Goal: Task Accomplishment & Management: Manage account settings

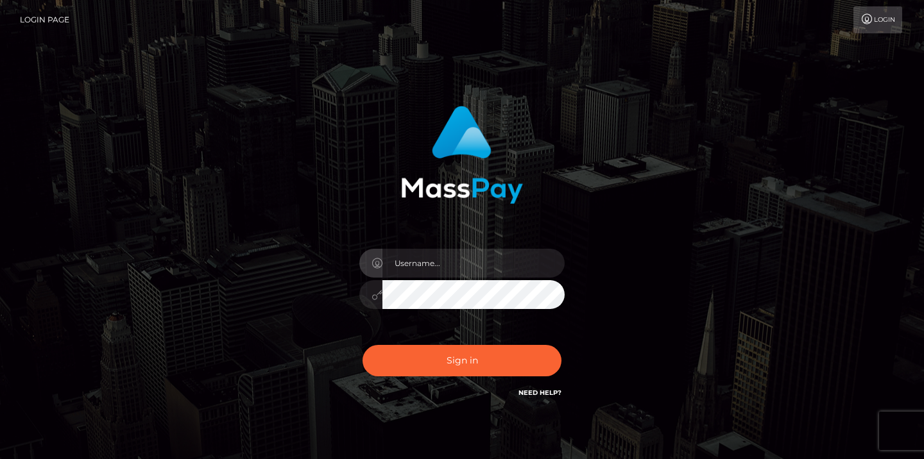
click at [497, 262] on input "text" at bounding box center [473, 263] width 182 height 29
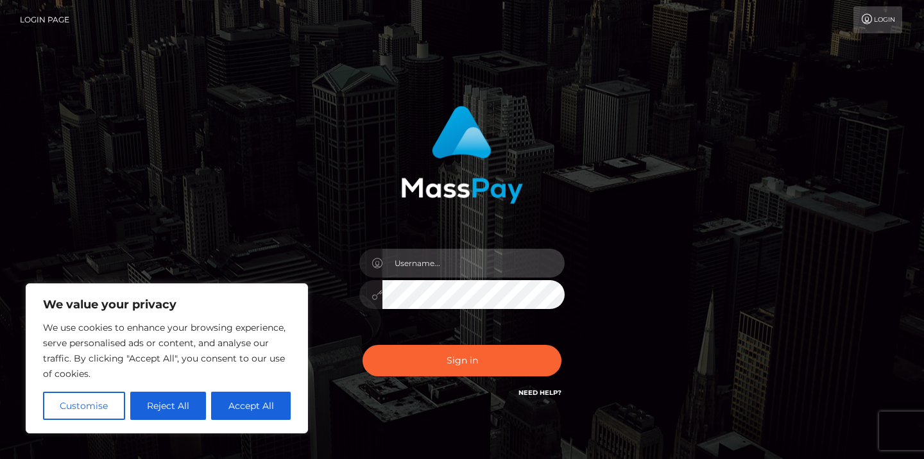
type input "[EMAIL_ADDRESS][DOMAIN_NAME]"
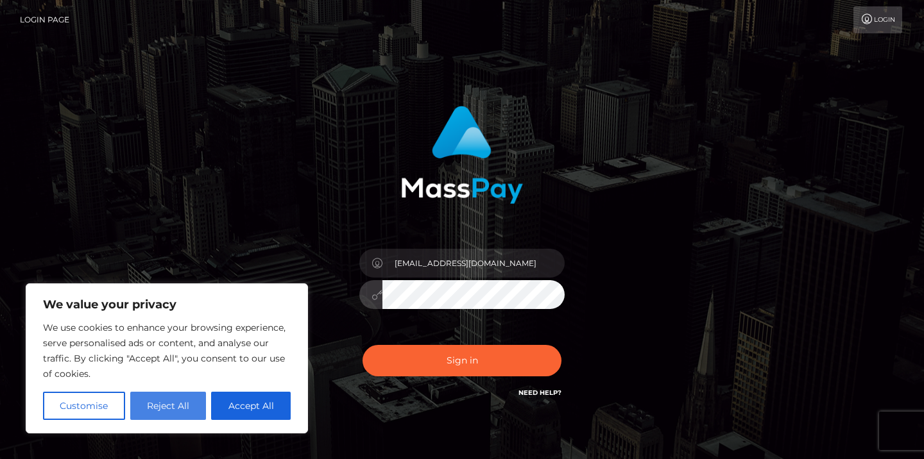
click at [176, 407] on button "Reject All" at bounding box center [168, 406] width 76 height 28
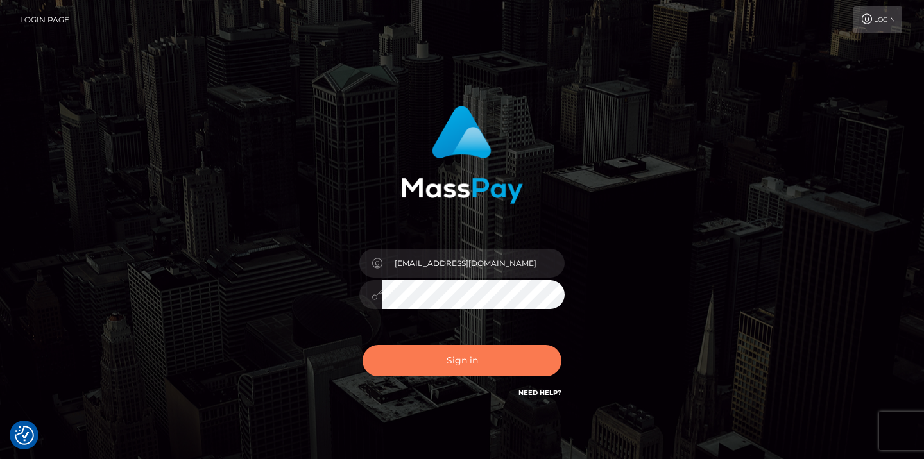
click at [437, 371] on button "Sign in" at bounding box center [461, 360] width 199 height 31
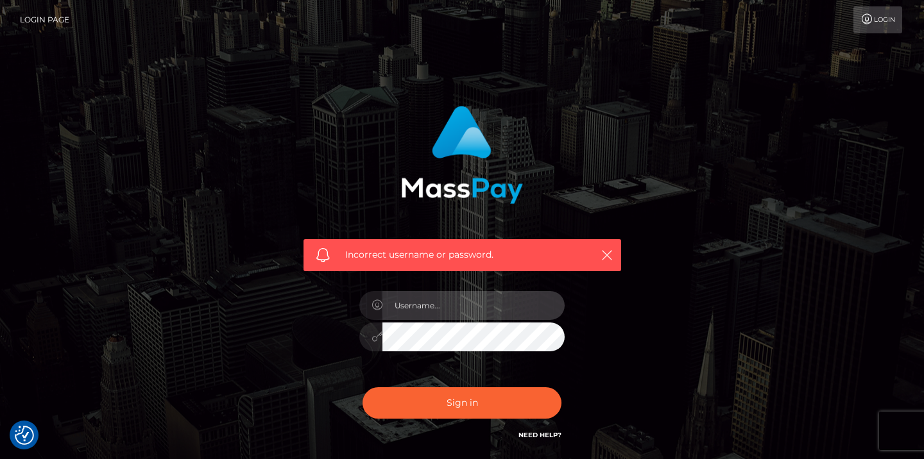
type input "[EMAIL_ADDRESS][DOMAIN_NAME]"
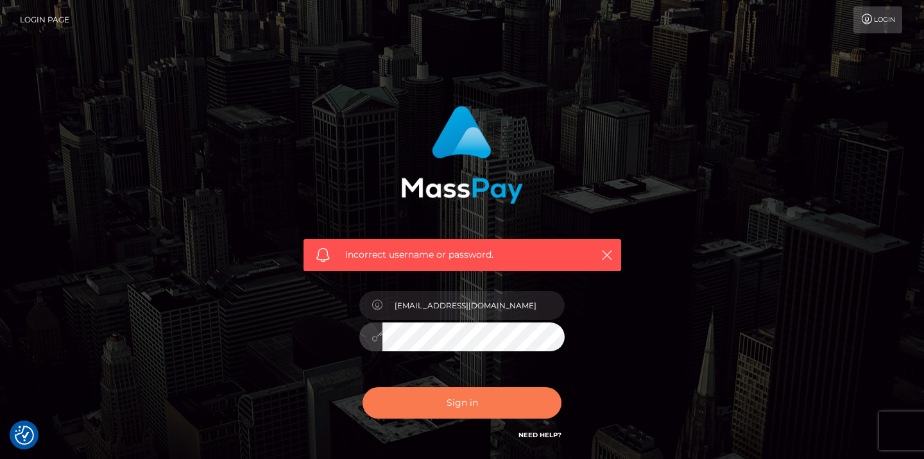
click at [459, 395] on button "Sign in" at bounding box center [461, 402] width 199 height 31
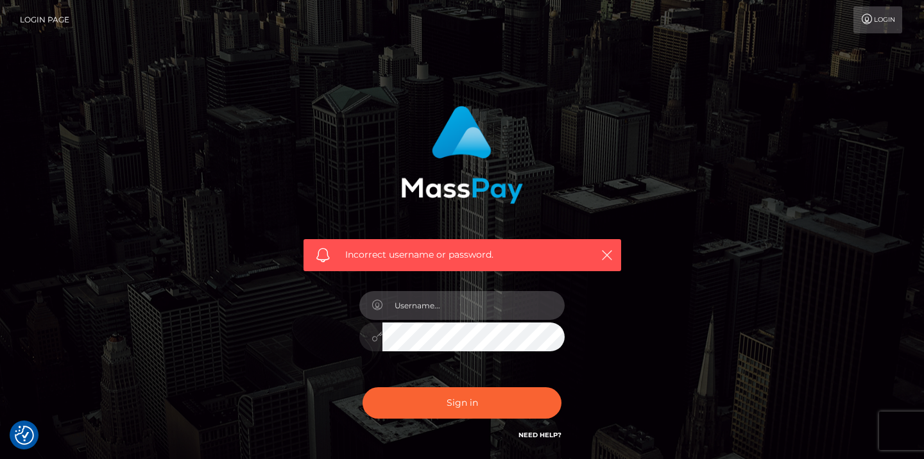
click at [463, 307] on input "text" at bounding box center [473, 305] width 182 height 29
click at [458, 307] on input "text" at bounding box center [473, 305] width 182 height 29
type input "[EMAIL_ADDRESS][DOMAIN_NAME]"
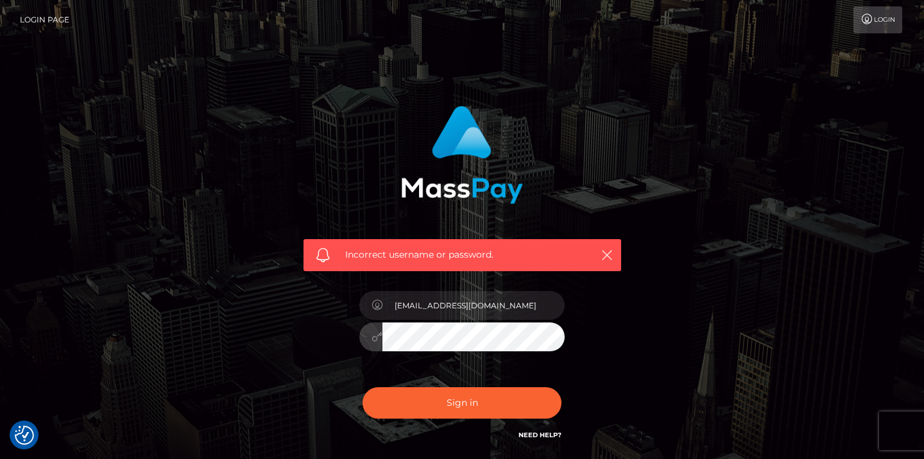
click at [462, 402] on button "Sign in" at bounding box center [461, 402] width 199 height 31
click at [463, 307] on input "text" at bounding box center [473, 305] width 182 height 29
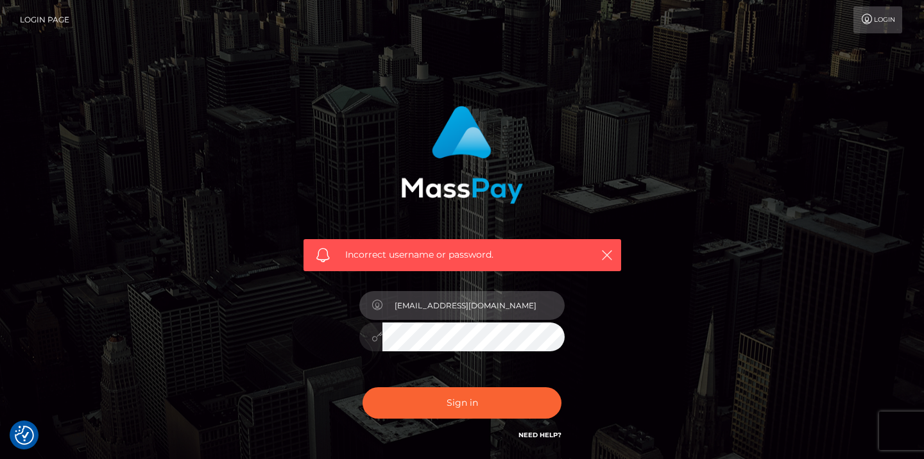
type input "[EMAIL_ADDRESS][DOMAIN_NAME]"
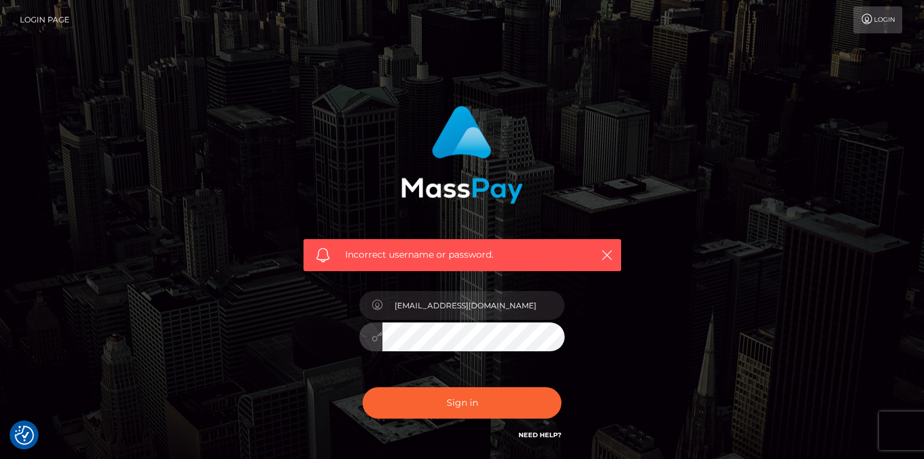
click at [462, 402] on button "Sign in" at bounding box center [461, 402] width 199 height 31
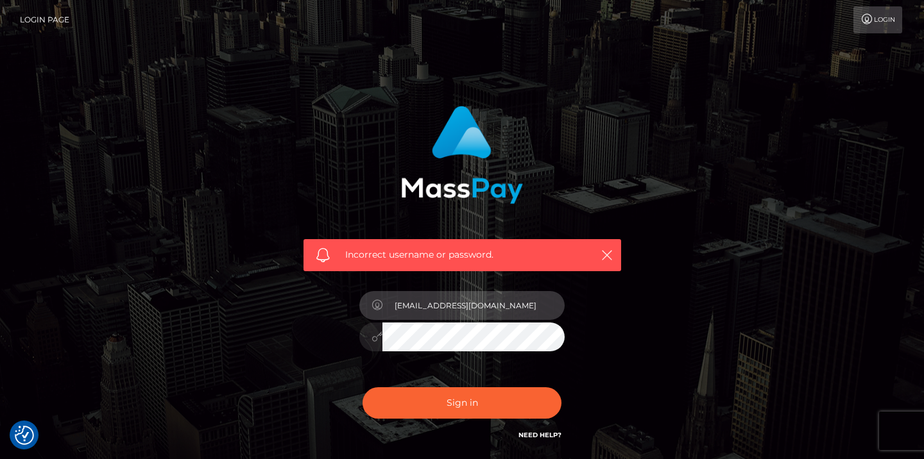
type input "[EMAIL_ADDRESS][DOMAIN_NAME]"
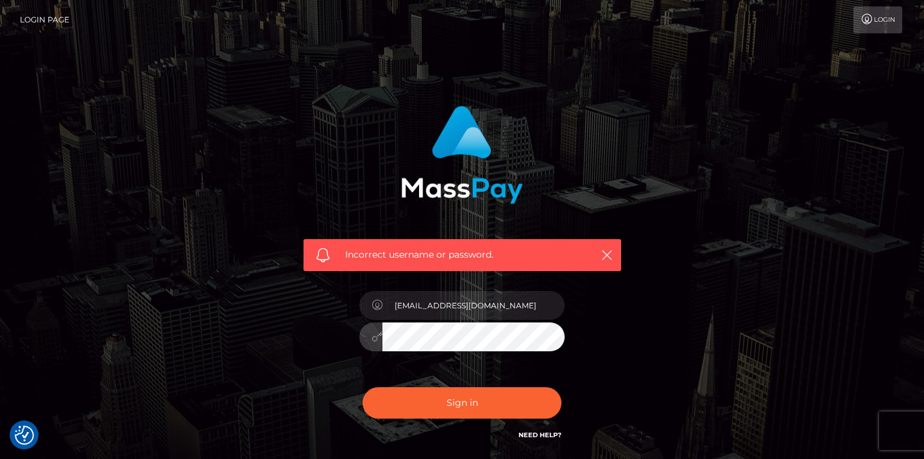
click at [462, 402] on button "Sign in" at bounding box center [461, 402] width 199 height 31
click at [475, 112] on img at bounding box center [462, 155] width 122 height 98
